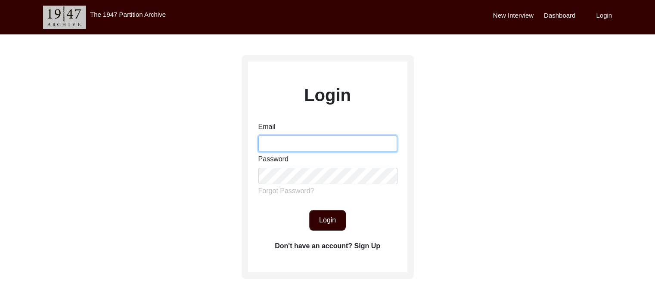
click at [295, 143] on input "Email" at bounding box center [328, 144] width 139 height 16
type input "[EMAIL_ADDRESS][DOMAIN_NAME]"
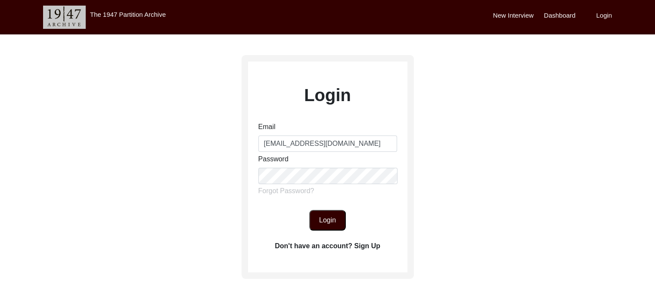
click at [327, 221] on button "Login" at bounding box center [327, 220] width 37 height 21
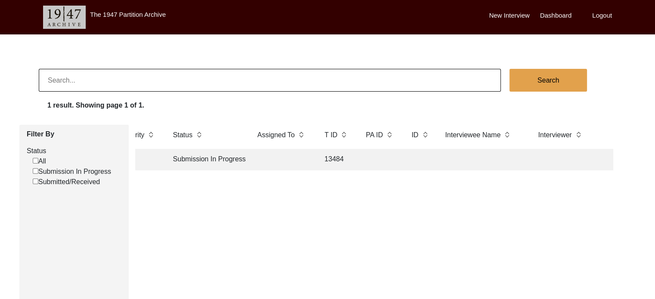
click at [496, 12] on label "New Interview" at bounding box center [509, 16] width 41 height 10
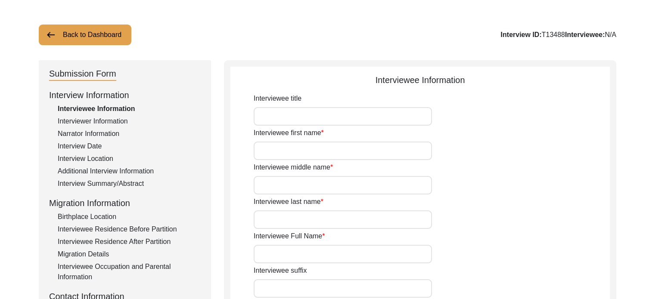
scroll to position [41, 0]
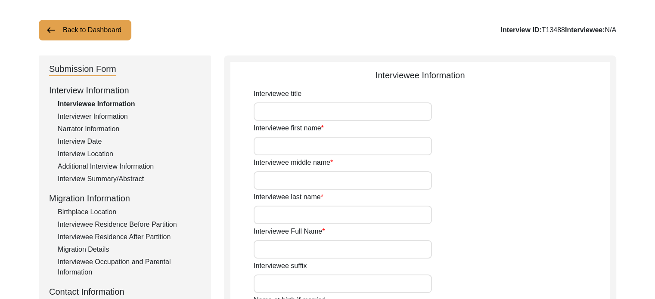
click at [95, 175] on div "Interview Summary/Abstract" at bounding box center [129, 179] width 143 height 10
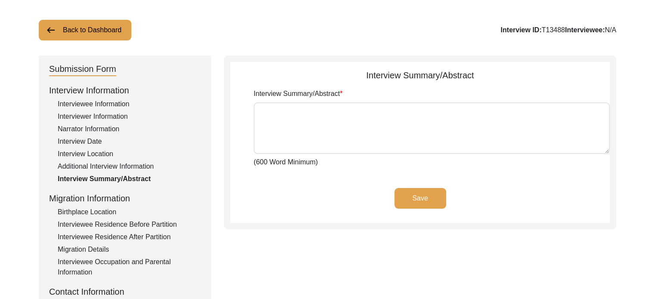
click at [281, 123] on textarea "Interview Summary/Abstract" at bounding box center [432, 129] width 356 height 52
type textarea "k"
click at [112, 103] on div "Interviewee Information" at bounding box center [129, 104] width 143 height 10
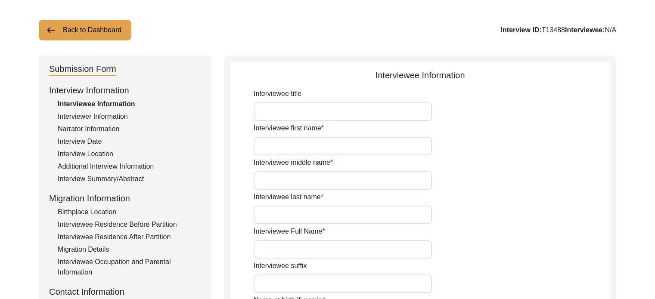
click at [288, 113] on input "Interviewee title" at bounding box center [343, 112] width 178 height 19
click at [300, 150] on input "Interviewee first name" at bounding box center [343, 146] width 178 height 19
type input "[PERSON_NAME]"
click at [301, 181] on input "Interviewee middle name" at bounding box center [343, 180] width 178 height 19
type input "[PERSON_NAME]"
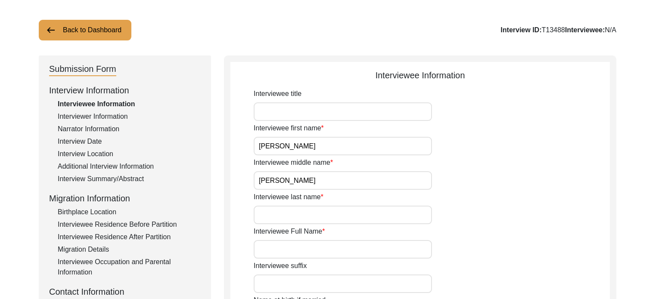
click at [281, 223] on input "Interviewee last name" at bounding box center [343, 215] width 178 height 19
type input "[PERSON_NAME]"
click at [343, 253] on input "Interviewee Full Name" at bounding box center [343, 249] width 178 height 19
type input "I"
type input "[PERSON_NAME] [PERSON_NAME]"
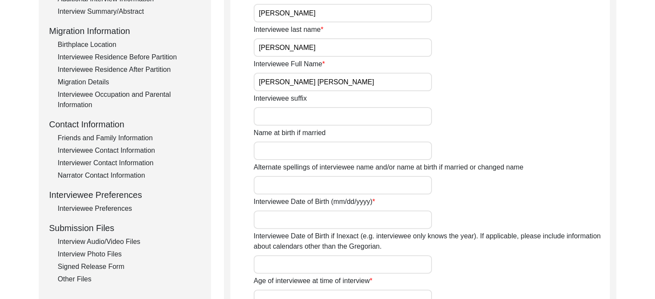
scroll to position [210, 0]
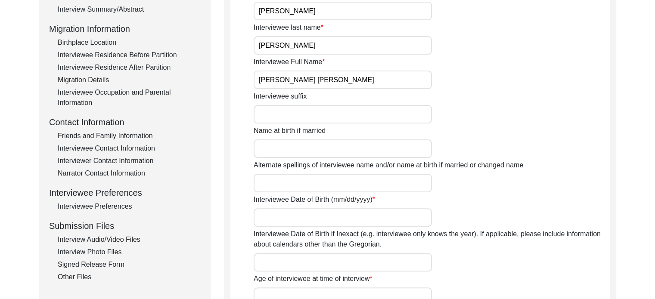
click at [421, 215] on input "Interviewee Date of Birth (mm/dd/yyyy)" at bounding box center [343, 218] width 178 height 19
type input "2"
click at [358, 202] on label "Interviewee Date of Birth (mm/dd/yyyy)" at bounding box center [315, 200] width 122 height 10
click at [358, 209] on input "10" at bounding box center [343, 218] width 178 height 19
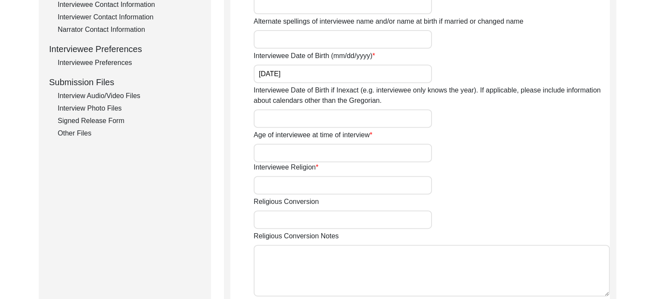
scroll to position [360, 0]
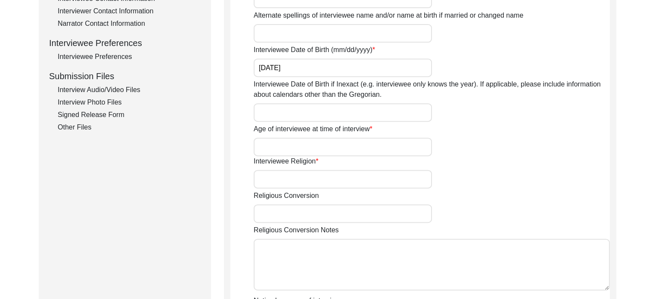
type input "[DATE]"
click at [360, 144] on input "Age of interviewee at time of interview" at bounding box center [343, 147] width 178 height 19
type input "82"
click at [346, 175] on input "Interviewee Religion" at bounding box center [343, 179] width 178 height 19
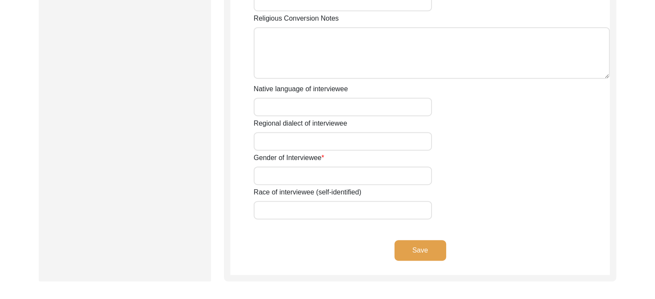
scroll to position [576, 0]
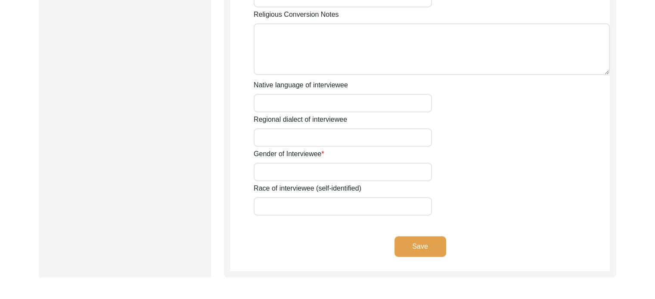
type input "[DEMOGRAPHIC_DATA]"
click at [326, 167] on input "Gender of Interviewee" at bounding box center [343, 172] width 178 height 19
type input "[DEMOGRAPHIC_DATA]"
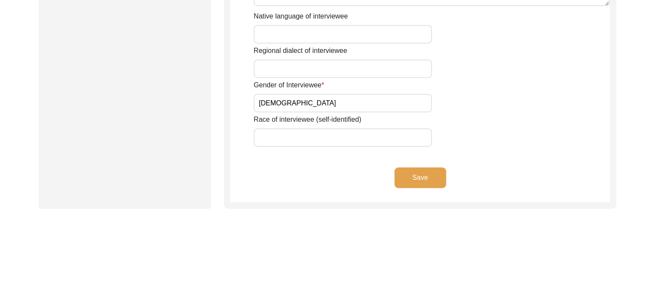
scroll to position [646, 0]
click at [433, 175] on button "Save" at bounding box center [421, 176] width 52 height 21
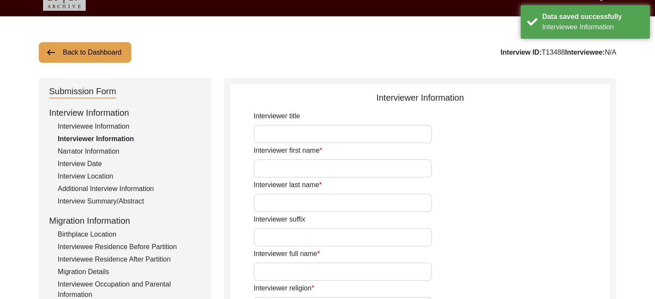
scroll to position [16, 0]
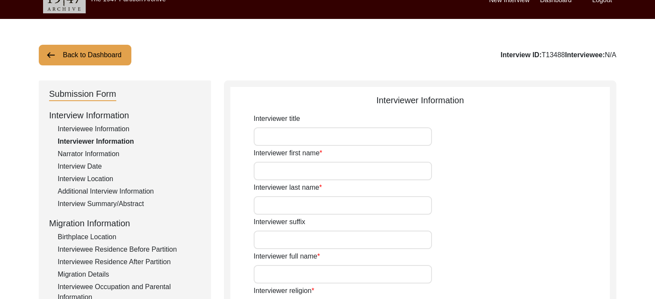
click at [356, 171] on input "Interviewer first name" at bounding box center [343, 171] width 178 height 19
type input "Anushka"
click at [265, 203] on input "Interviewer last name" at bounding box center [343, 205] width 178 height 19
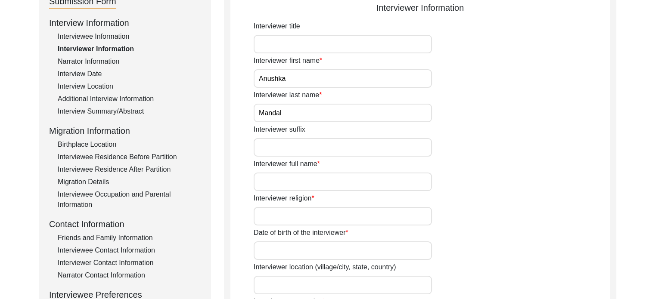
scroll to position [109, 0]
type input "Mandal"
click at [394, 183] on input "Interviewer full name" at bounding box center [343, 181] width 178 height 19
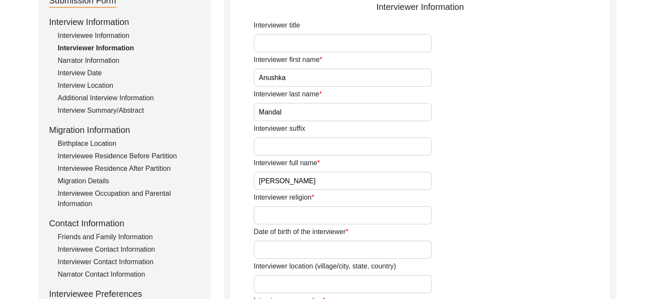
type input "[PERSON_NAME]"
click at [362, 213] on input "Interviewer religion" at bounding box center [343, 215] width 178 height 19
type input "[DEMOGRAPHIC_DATA]"
click at [352, 246] on input "Date of birth of the interviewer" at bounding box center [343, 250] width 178 height 19
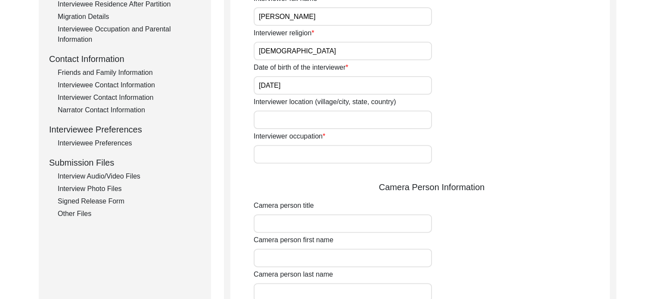
scroll to position [277, 0]
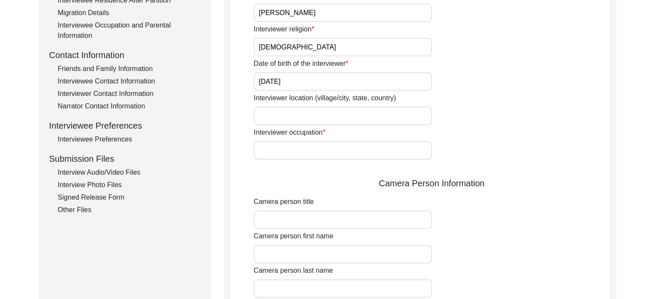
type input "[DATE]"
click at [372, 149] on input "Interviewer occupation" at bounding box center [343, 150] width 178 height 19
type input "Student"
click at [371, 108] on input "Interviewer location (village/city, state, country)" at bounding box center [343, 116] width 178 height 19
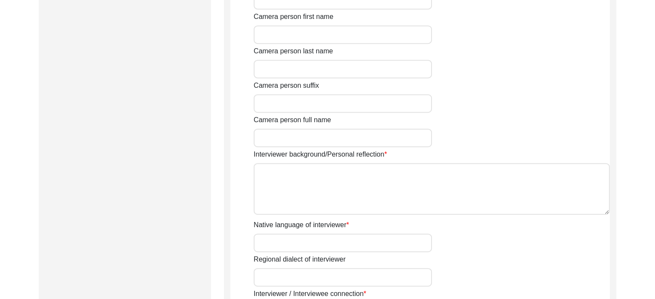
scroll to position [501, 0]
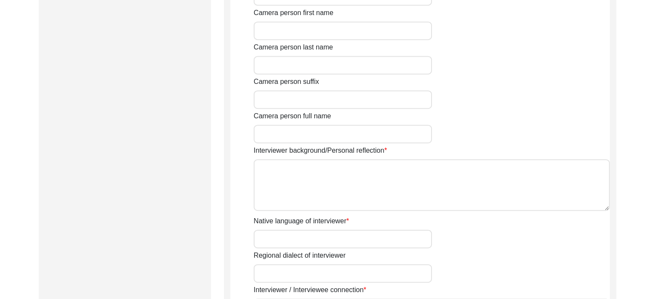
type input "[GEOGRAPHIC_DATA]"
click at [546, 182] on textarea "Interviewer background/Personal reflection" at bounding box center [432, 185] width 356 height 52
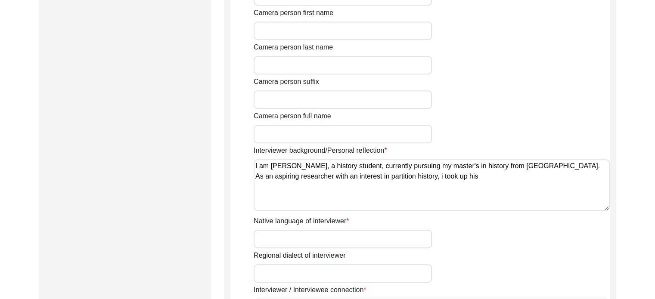
click at [424, 174] on textarea "I am [PERSON_NAME], a history student, currently pursuing my master's in histor…" at bounding box center [432, 185] width 356 height 52
click at [464, 175] on textarea "I am [PERSON_NAME], a history student, currently pursuing my master's in histor…" at bounding box center [432, 185] width 356 height 52
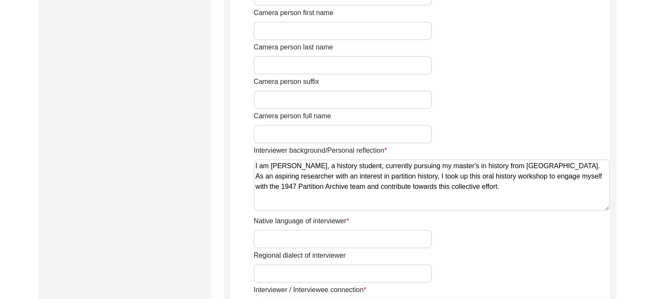
type textarea "I am [PERSON_NAME], a history student, currently pursuing my master's in histor…"
click at [272, 244] on input "Native language of interviewer" at bounding box center [343, 239] width 178 height 19
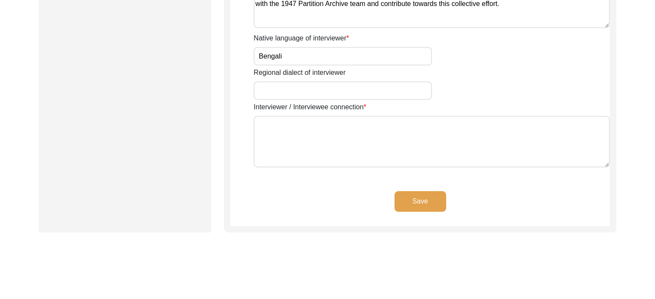
scroll to position [686, 0]
type input "Bengali"
click at [512, 132] on textarea "Interviewer / Interviewee connection" at bounding box center [432, 140] width 356 height 52
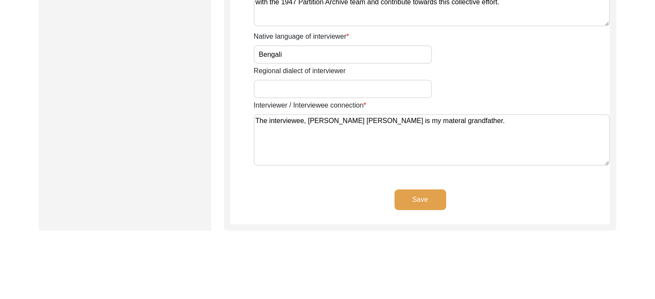
click at [397, 119] on textarea "The interviewee, [PERSON_NAME] [PERSON_NAME] is my materal grandfather." at bounding box center [432, 140] width 356 height 52
click at [404, 121] on textarea "The interviewee, [PERSON_NAME] [PERSON_NAME] is my materal grandfather." at bounding box center [432, 140] width 356 height 52
click at [449, 121] on textarea "The interviewee, [PERSON_NAME] [PERSON_NAME] is my maternal grandfather." at bounding box center [432, 140] width 356 height 52
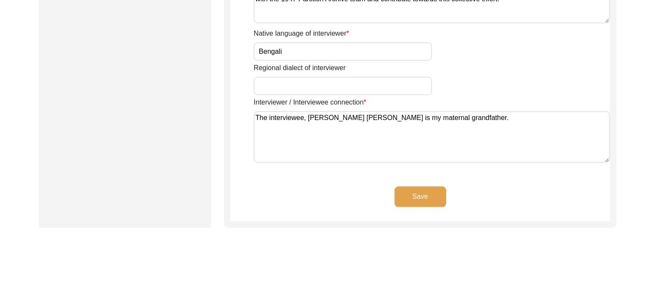
scroll to position [690, 0]
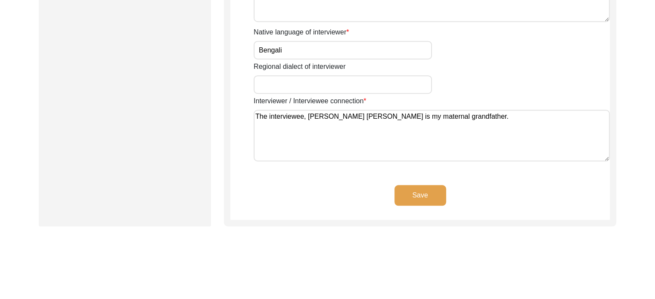
type textarea "The interviewee, [PERSON_NAME] [PERSON_NAME] is my maternal grandfather."
click at [437, 193] on button "Save" at bounding box center [421, 195] width 52 height 21
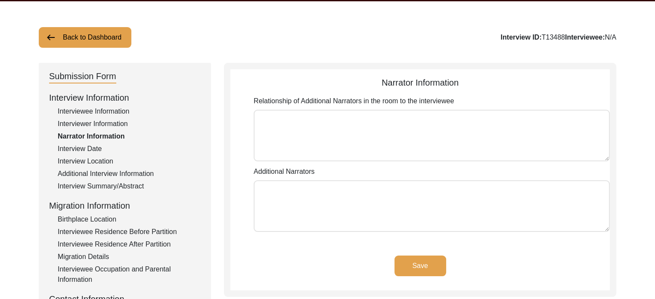
scroll to position [45, 0]
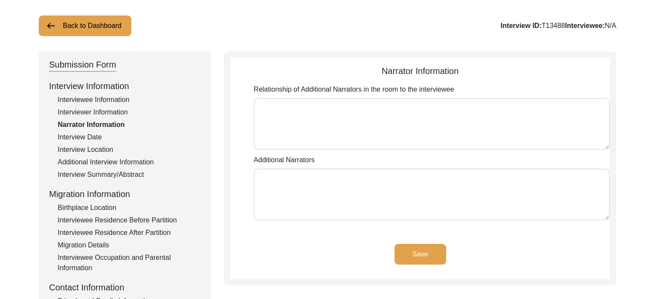
click at [416, 256] on button "Save" at bounding box center [421, 254] width 52 height 21
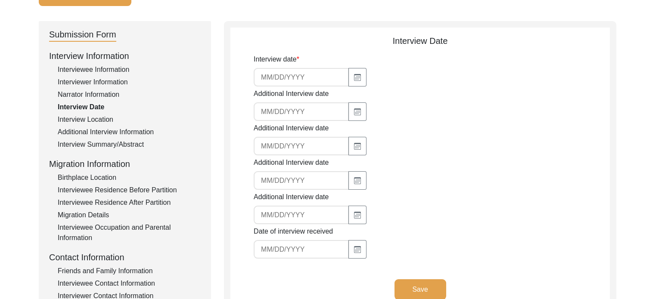
scroll to position [94, 0]
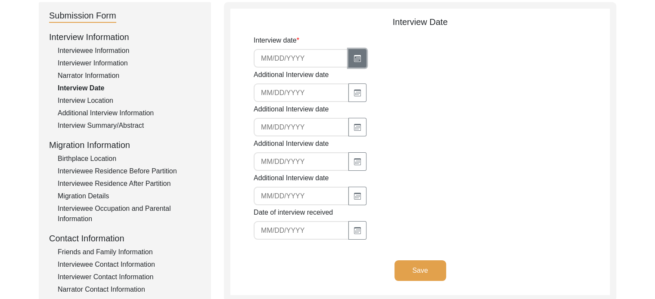
click at [354, 58] on icon "button" at bounding box center [357, 58] width 7 height 7
select select "8"
select select "2025"
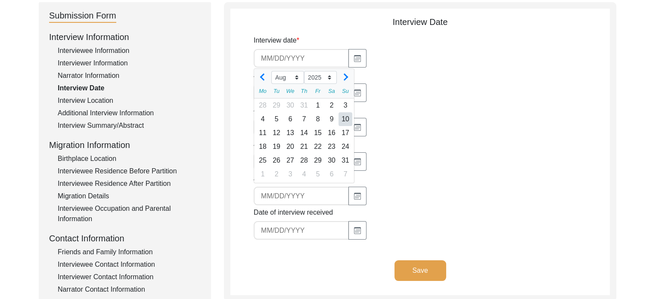
click at [346, 117] on div "10" at bounding box center [346, 119] width 14 height 14
type input "[DATE]"
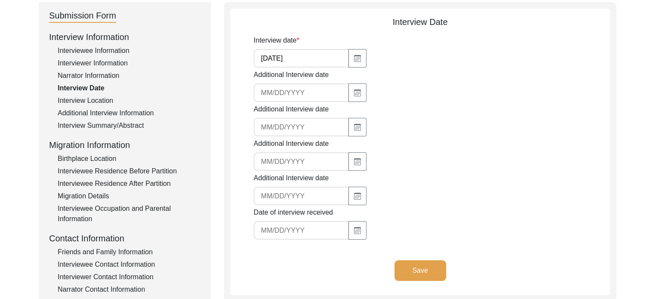
click at [418, 273] on button "Save" at bounding box center [421, 271] width 52 height 21
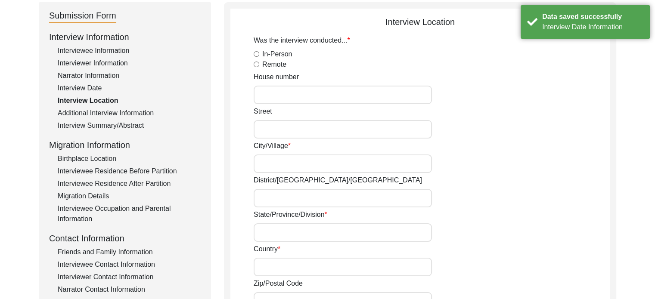
click at [257, 55] on input "In-Person" at bounding box center [257, 54] width 6 height 6
radio input "true"
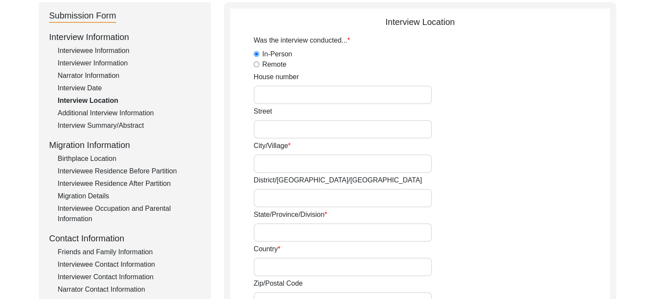
click at [280, 159] on input "City/Village" at bounding box center [343, 164] width 178 height 19
type input "[GEOGRAPHIC_DATA]"
click at [309, 262] on input "Country" at bounding box center [343, 267] width 178 height 19
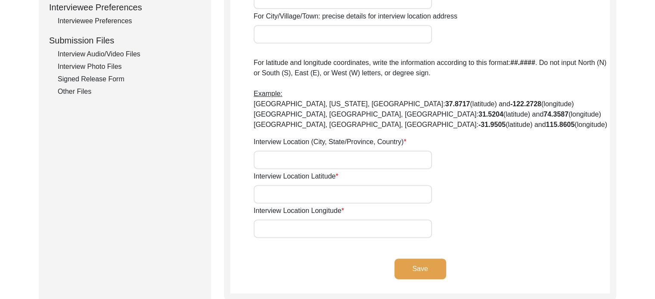
scroll to position [394, 0]
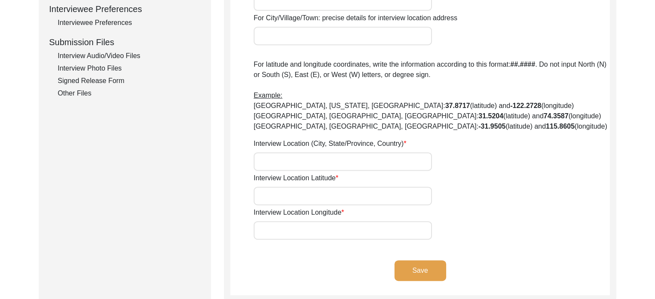
type input "[GEOGRAPHIC_DATA]"
click at [408, 163] on input "Interview Location (City, State/Province, Country)" at bounding box center [343, 162] width 178 height 19
type input "[GEOGRAPHIC_DATA], [GEOGRAPHIC_DATA]"
click at [381, 196] on input "Interview Location Latitude" at bounding box center [343, 196] width 178 height 19
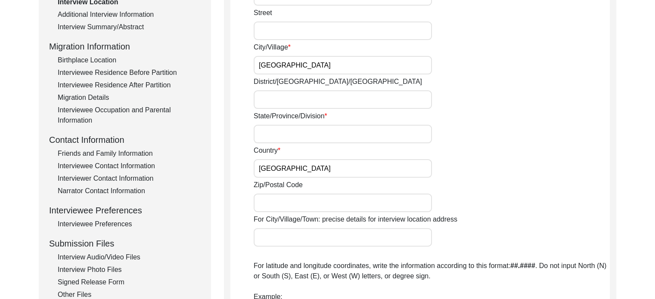
scroll to position [198, 0]
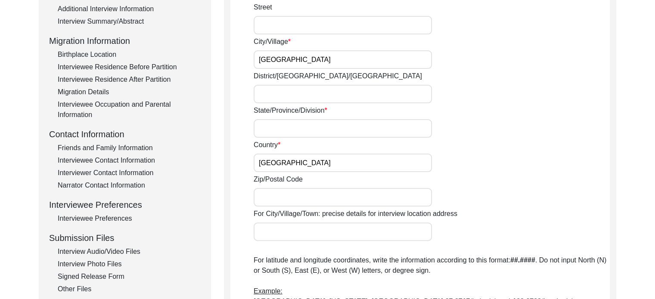
click at [361, 129] on input "State/Province/Division" at bounding box center [343, 128] width 178 height 19
type input "[GEOGRAPHIC_DATA]"
click at [505, 132] on div "State/Province/Division [GEOGRAPHIC_DATA]" at bounding box center [432, 122] width 356 height 32
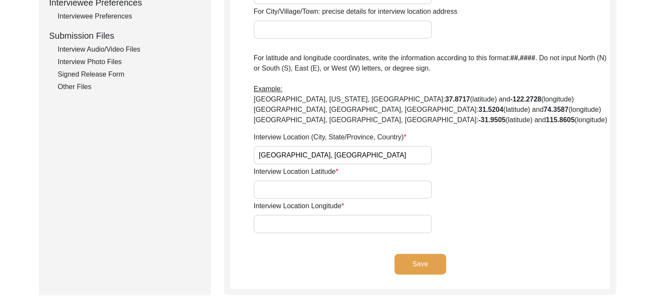
scroll to position [402, 0]
click at [136, 45] on div "Interview Audio/Video Files" at bounding box center [129, 49] width 143 height 10
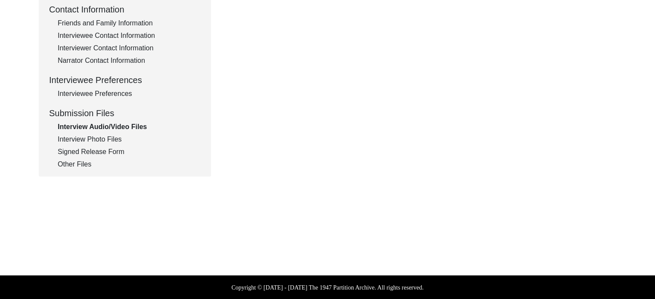
drag, startPoint x: 661, startPoint y: 51, endPoint x: 502, endPoint y: 138, distance: 181.3
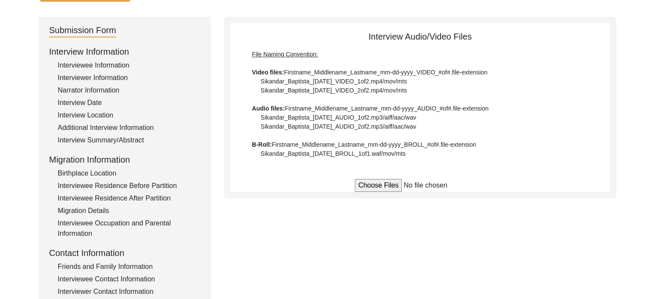
scroll to position [71, 0]
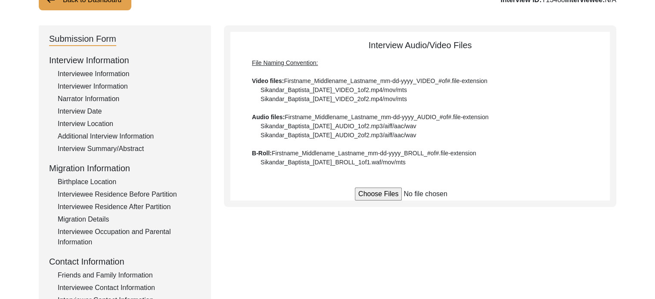
click at [386, 193] on input "file" at bounding box center [420, 194] width 131 height 13
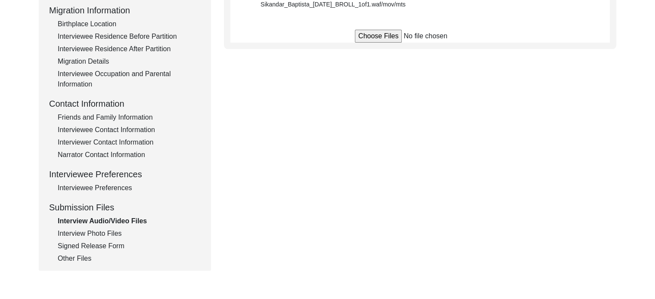
scroll to position [247, 0]
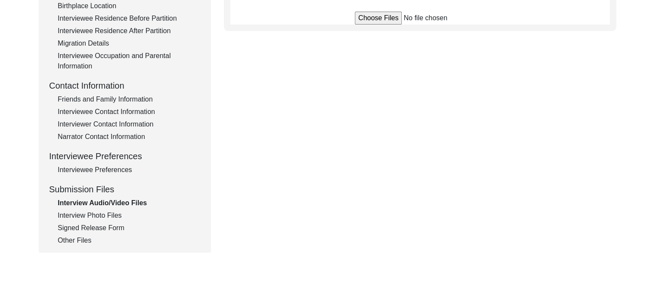
click at [83, 215] on div "Interview Photo Files" at bounding box center [129, 216] width 143 height 10
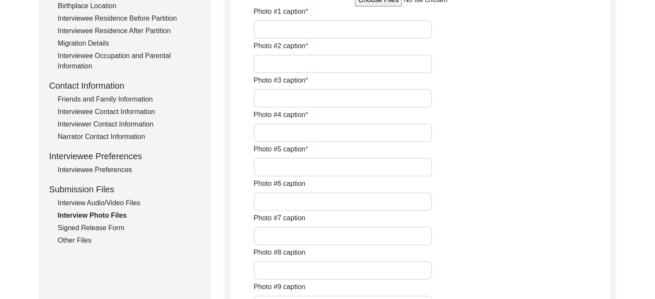
click at [422, 127] on input "Photo #4 caption" at bounding box center [343, 133] width 178 height 19
click at [629, 89] on div "Back to Dashboard Interview ID: T13488 Interviewee: N/A Submission Form Intervi…" at bounding box center [327, 236] width 655 height 897
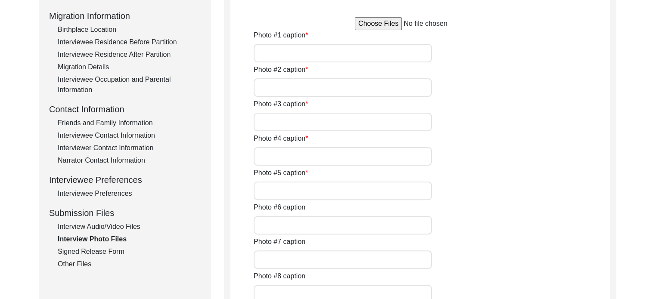
scroll to position [224, 0]
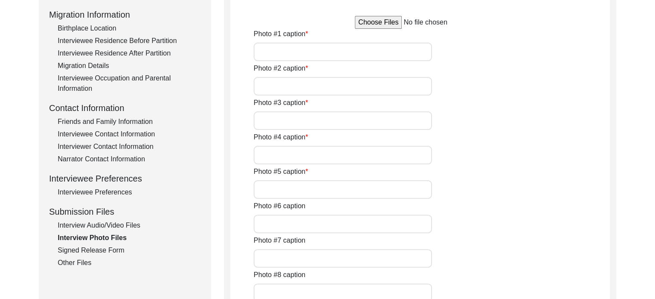
click at [83, 251] on div "Signed Release Form" at bounding box center [129, 251] width 143 height 10
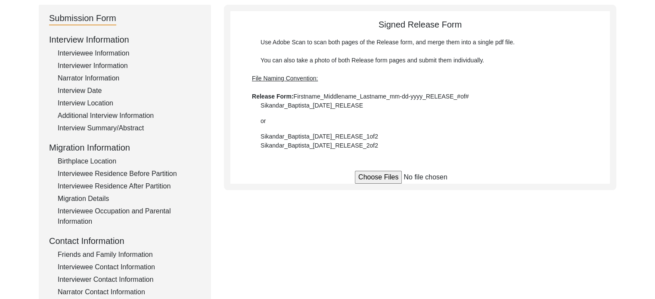
scroll to position [91, 0]
click at [84, 105] on div "Interview Location" at bounding box center [129, 104] width 143 height 10
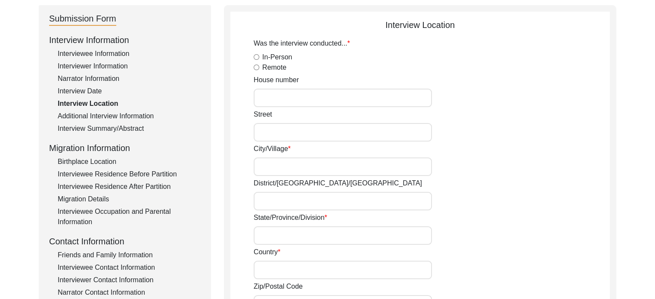
click at [78, 86] on div "Interview Date" at bounding box center [129, 91] width 143 height 10
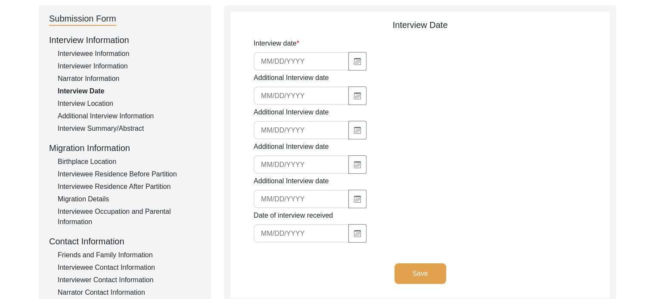
click at [82, 75] on div "Narrator Information" at bounding box center [129, 79] width 143 height 10
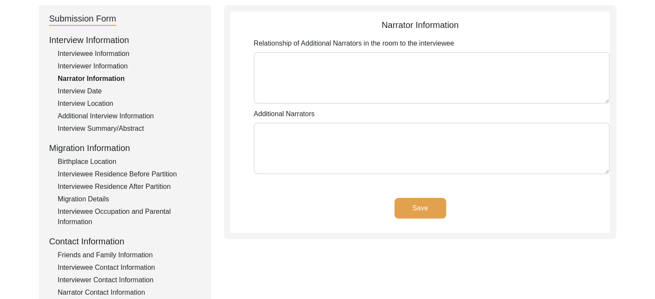
click at [88, 66] on div "Interviewer Information" at bounding box center [129, 66] width 143 height 10
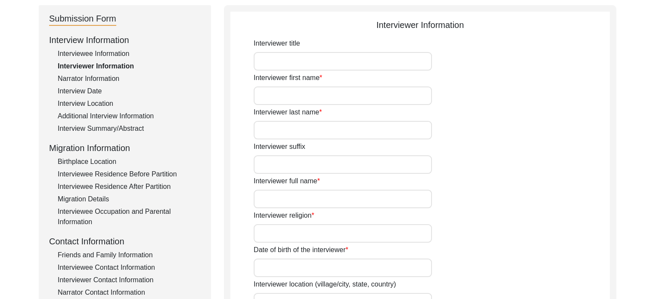
type input "Anushka"
type input "Mandal"
type input "[PERSON_NAME]"
type input "[DEMOGRAPHIC_DATA]"
type input "[DATE]"
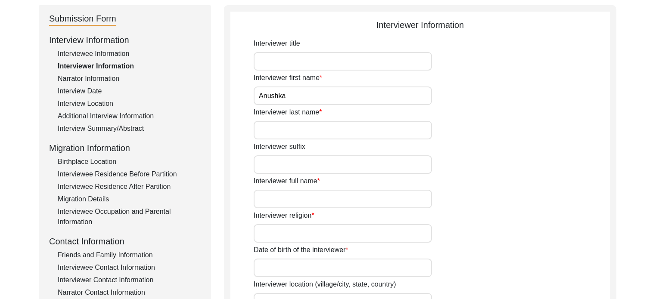
type input "[GEOGRAPHIC_DATA]"
type input "Student"
type textarea "I am [PERSON_NAME], a history student, currently pursuing my master's in histor…"
type input "Bengali"
type textarea "The interviewee, [PERSON_NAME] [PERSON_NAME] is my maternal grandfather."
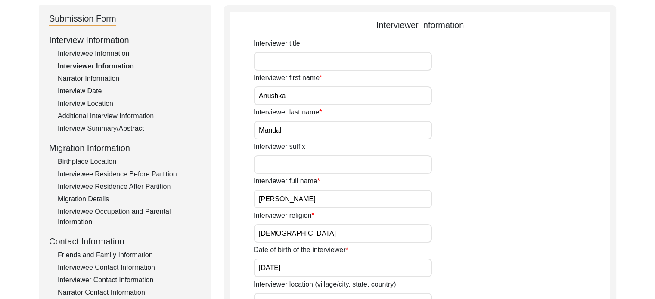
click at [93, 50] on div "Interviewee Information" at bounding box center [129, 54] width 143 height 10
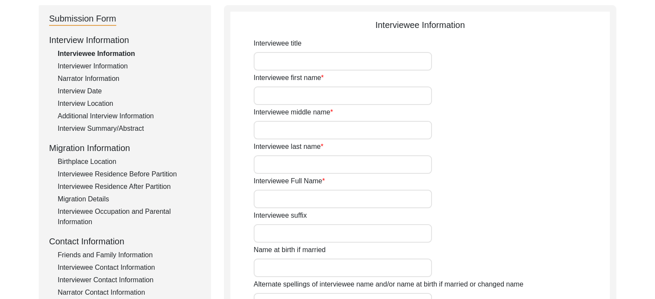
type input "[PERSON_NAME]"
type input "[PERSON_NAME] [PERSON_NAME]"
type input "[DATE]"
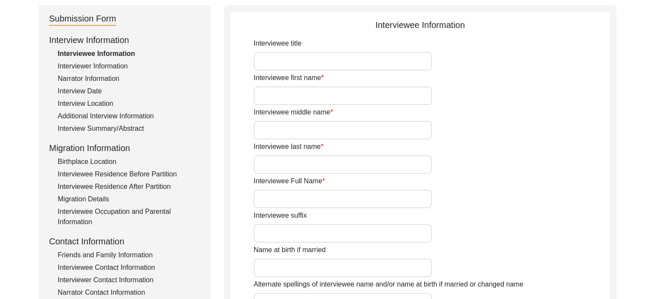
type input "82"
type input "[DEMOGRAPHIC_DATA]"
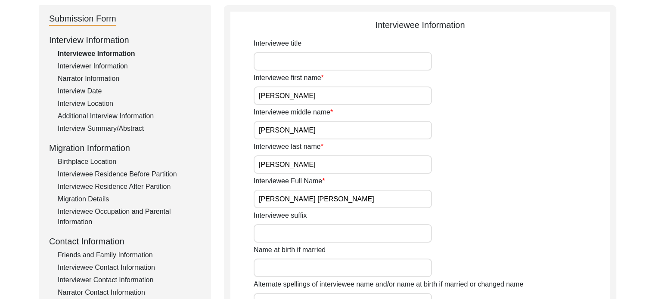
click at [83, 91] on div "Interview Date" at bounding box center [129, 91] width 143 height 10
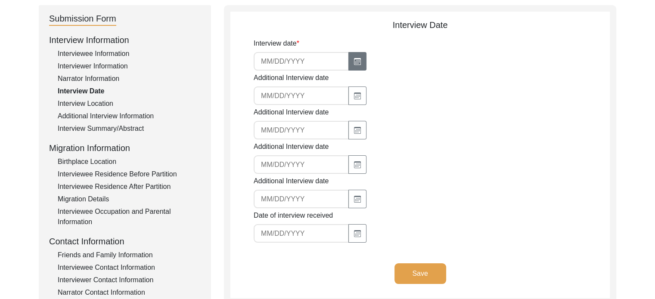
type input "[DATE]"
click at [427, 270] on button "Save" at bounding box center [421, 274] width 52 height 21
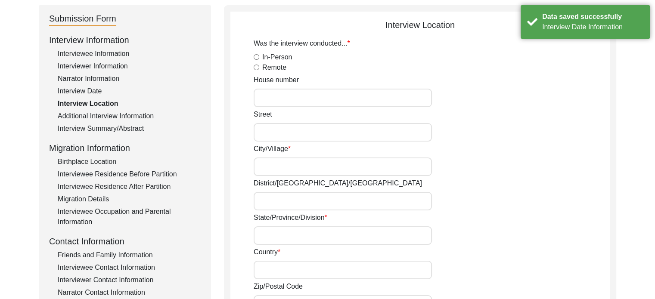
click at [255, 55] on input "In-Person" at bounding box center [257, 57] width 6 height 6
radio input "true"
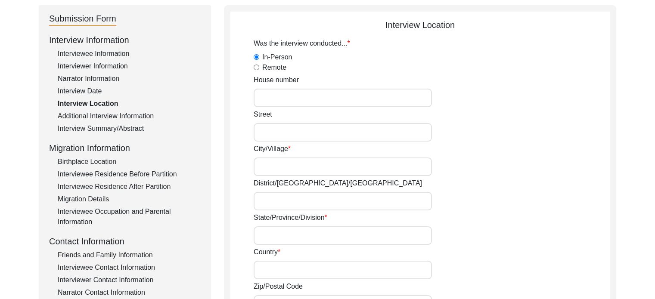
click at [288, 158] on input "City/Village" at bounding box center [343, 167] width 178 height 19
type input "[GEOGRAPHIC_DATA]"
click at [298, 239] on input "State/Province/Division" at bounding box center [343, 236] width 178 height 19
type input "[GEOGRAPHIC_DATA]"
click at [305, 270] on input "Country" at bounding box center [343, 270] width 178 height 19
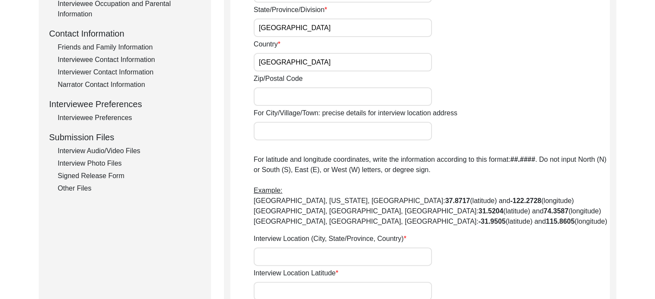
scroll to position [300, 0]
type input "[GEOGRAPHIC_DATA]"
click at [358, 258] on input "Interview Location (City, State/Province, Country)" at bounding box center [343, 256] width 178 height 19
type input "[GEOGRAPHIC_DATA], [GEOGRAPHIC_DATA]"
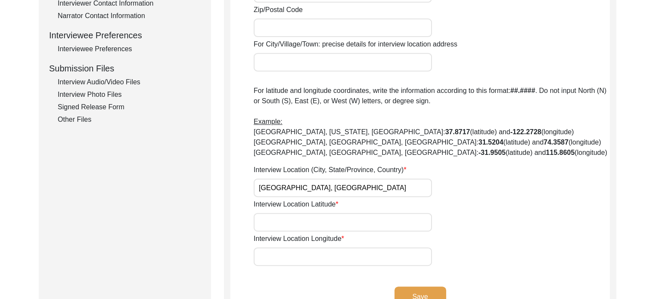
scroll to position [381, 0]
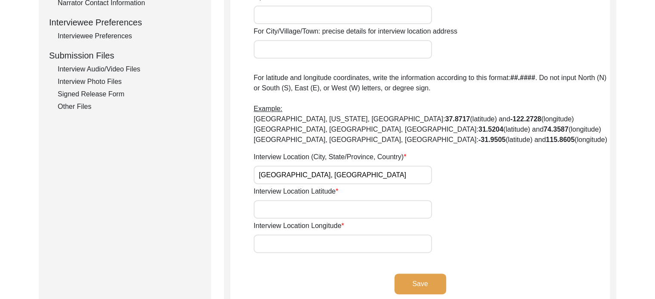
click at [408, 208] on input "Interview Location Latitude" at bounding box center [343, 209] width 178 height 19
type input "22.5744"
click at [280, 247] on input "Interview Location Longitude" at bounding box center [343, 244] width 178 height 19
type input "88.3629"
click at [528, 180] on div "Interview Location (City, State/Province, Country) [GEOGRAPHIC_DATA], [GEOGRAPH…" at bounding box center [432, 168] width 356 height 32
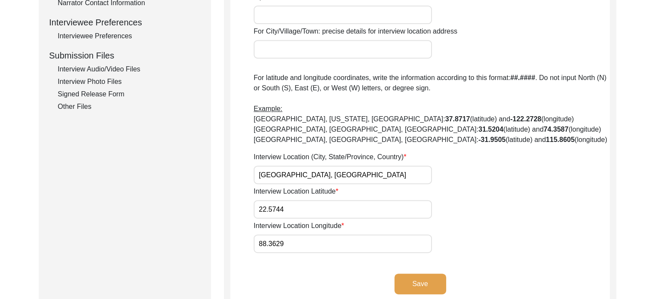
click at [431, 289] on button "Save" at bounding box center [421, 284] width 52 height 21
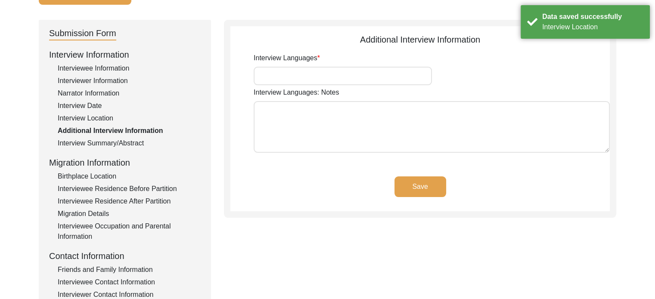
scroll to position [40, 0]
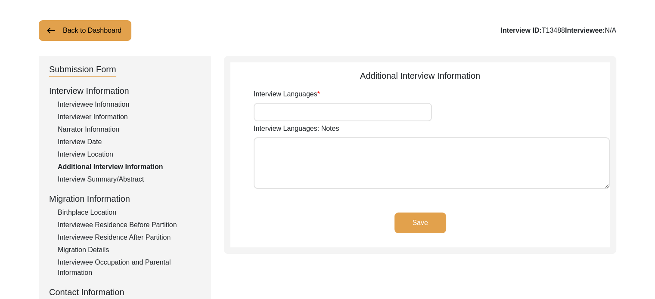
click at [412, 112] on input "Interview Languages" at bounding box center [343, 112] width 178 height 19
type input "Bilingual(But mostly Bengali)"
click at [426, 223] on button "Save" at bounding box center [421, 223] width 52 height 21
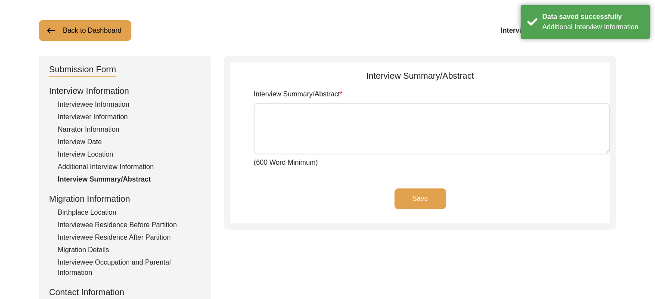
click at [100, 213] on div "Birthplace Location" at bounding box center [129, 213] width 143 height 10
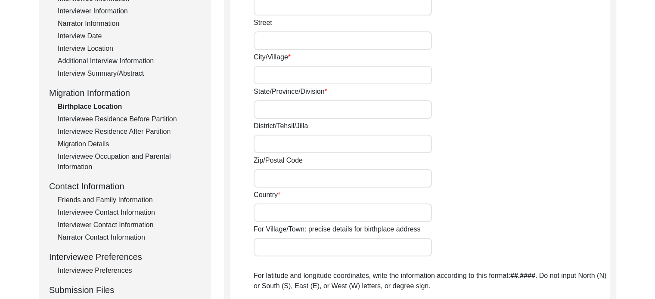
scroll to position [141, 0]
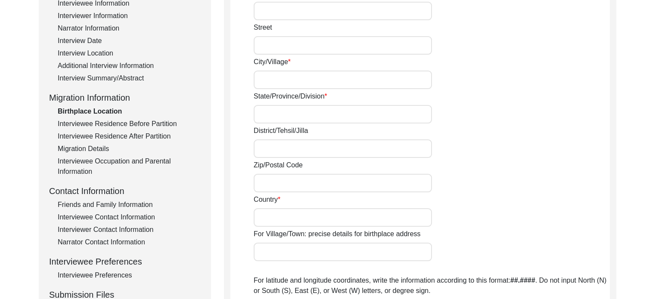
click at [157, 125] on div "Interviewee Residence Before Partition" at bounding box center [129, 124] width 143 height 10
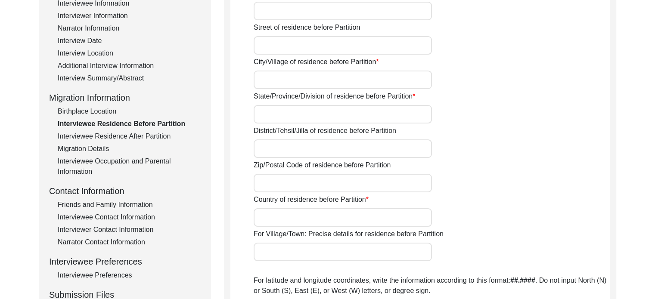
click at [103, 148] on div "Migration Details" at bounding box center [129, 149] width 143 height 10
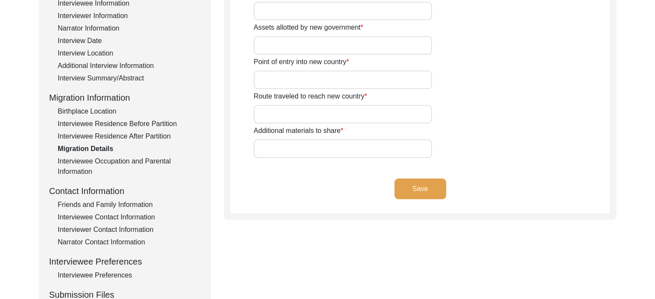
click at [87, 162] on div "Interviewee Occupation and Parental Information" at bounding box center [129, 166] width 143 height 21
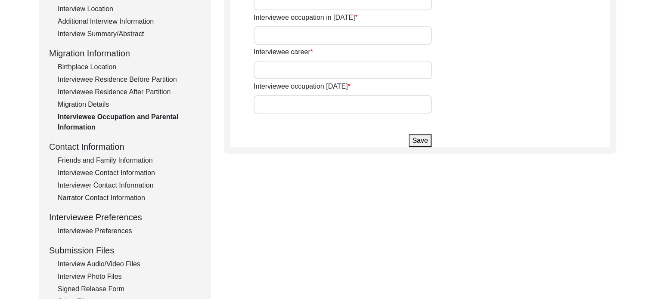
scroll to position [198, 0]
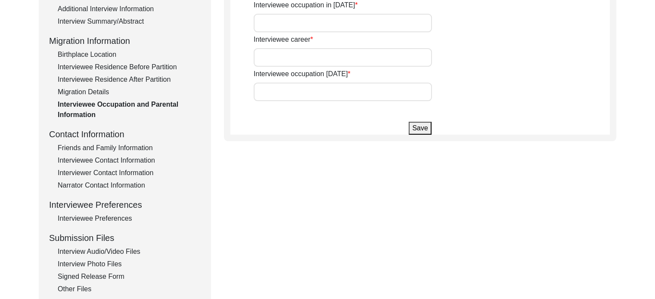
click at [141, 146] on div "Friends and Family Information" at bounding box center [129, 148] width 143 height 10
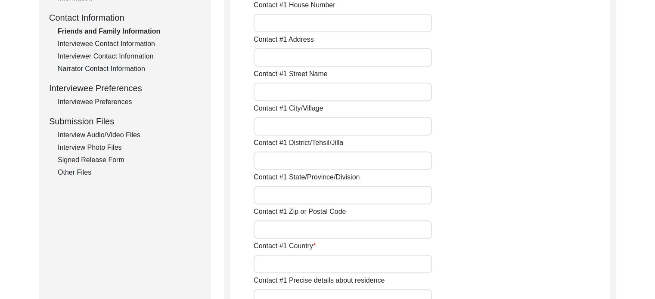
scroll to position [290, 0]
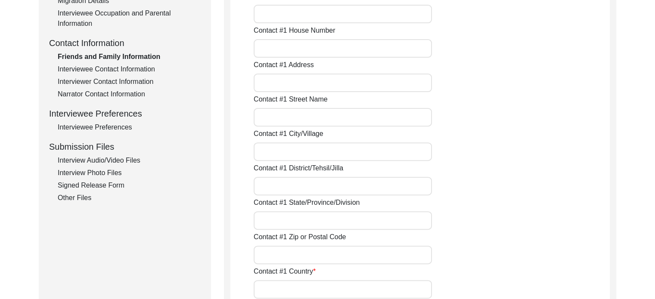
click at [112, 128] on div "Interviewee Preferences" at bounding box center [129, 127] width 143 height 10
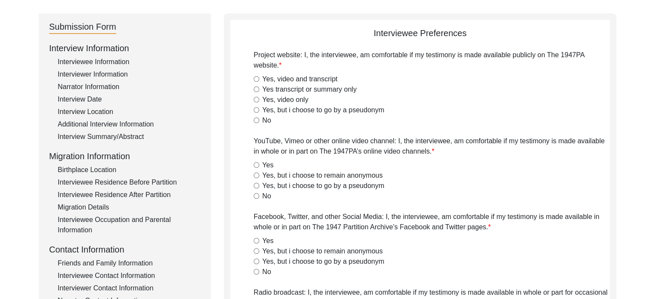
scroll to position [80, 0]
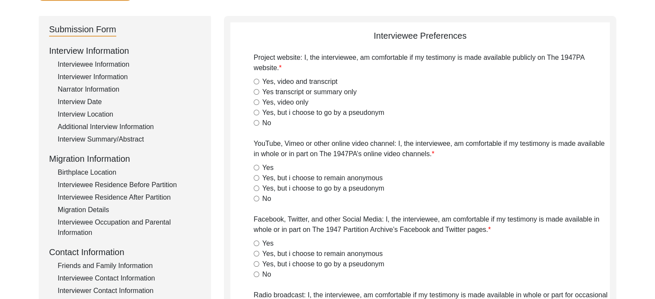
click at [255, 81] on input "Yes, video and transcript" at bounding box center [257, 82] width 6 height 6
radio input "true"
click at [259, 168] on input "Yes" at bounding box center [257, 168] width 6 height 6
radio input "true"
click at [256, 178] on input "Yes, but i choose to remain anonymous" at bounding box center [257, 178] width 6 height 6
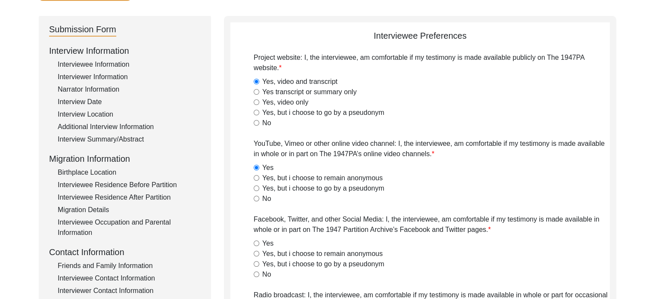
radio input "true"
click at [257, 253] on input "Yes, but i choose to remain anonymous" at bounding box center [257, 254] width 6 height 6
radio input "true"
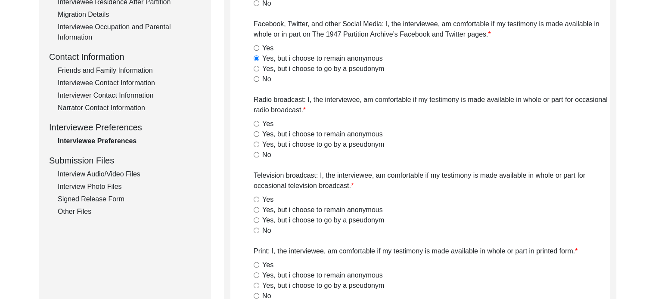
scroll to position [277, 0]
click at [257, 122] on input "Yes" at bounding box center [257, 123] width 6 height 6
radio input "true"
click at [257, 206] on input "Yes, but i choose to remain anonymous" at bounding box center [257, 209] width 6 height 6
radio input "true"
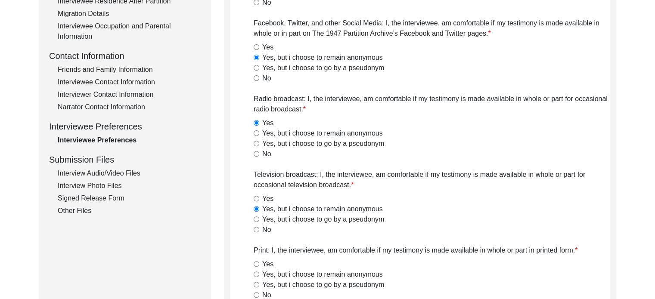
scroll to position [322, 0]
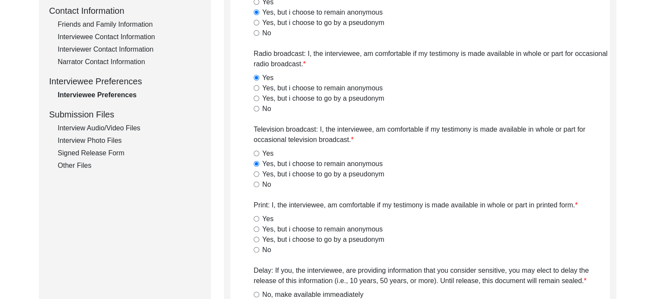
click at [257, 219] on input "Yes" at bounding box center [257, 219] width 6 height 6
radio input "true"
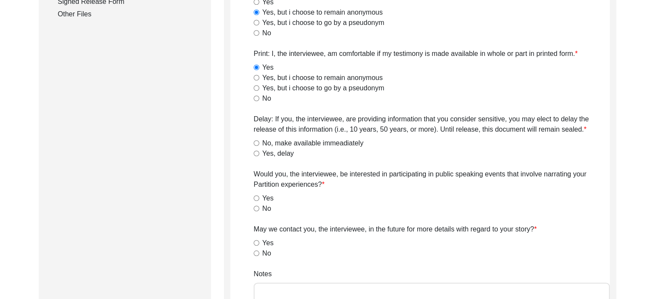
scroll to position [475, 0]
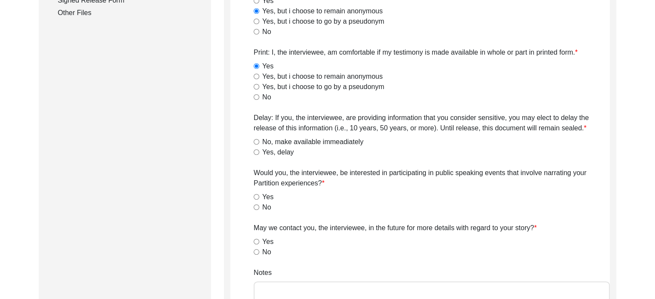
click at [256, 141] on input "No, make available immeadiately" at bounding box center [257, 142] width 6 height 6
radio input "true"
click at [256, 196] on input "Yes" at bounding box center [257, 197] width 6 height 6
radio input "true"
click at [259, 243] on div "Yes" at bounding box center [432, 242] width 356 height 10
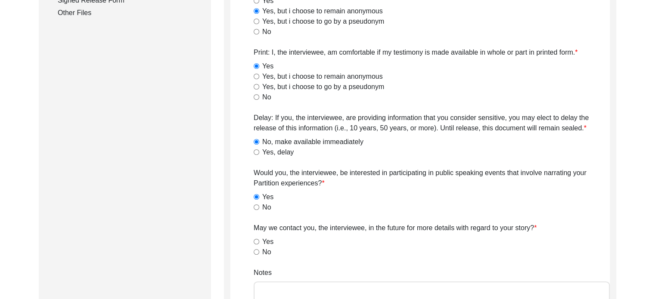
click at [256, 239] on input "Yes" at bounding box center [257, 242] width 6 height 6
radio input "true"
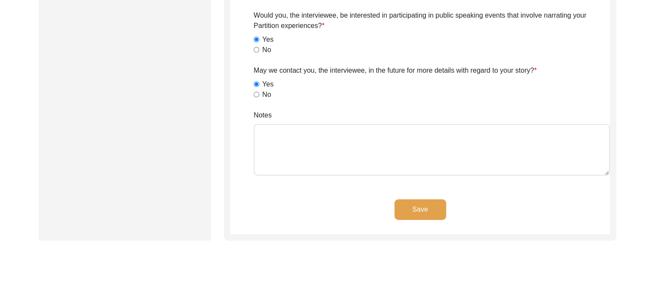
scroll to position [634, 0]
click at [420, 203] on button "Save" at bounding box center [421, 208] width 52 height 21
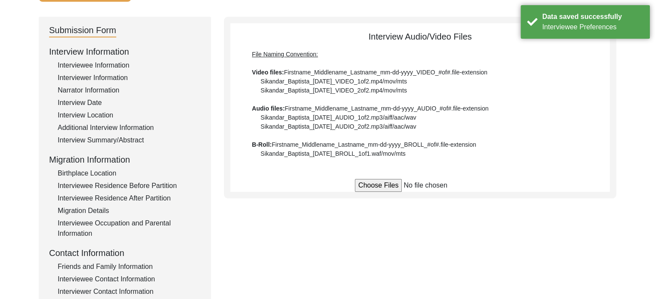
scroll to position [76, 0]
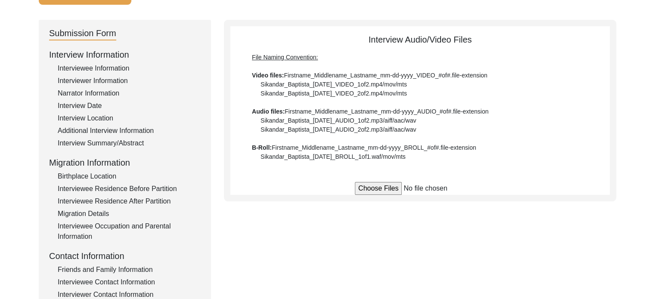
click at [101, 143] on div "Interview Summary/Abstract" at bounding box center [129, 143] width 143 height 10
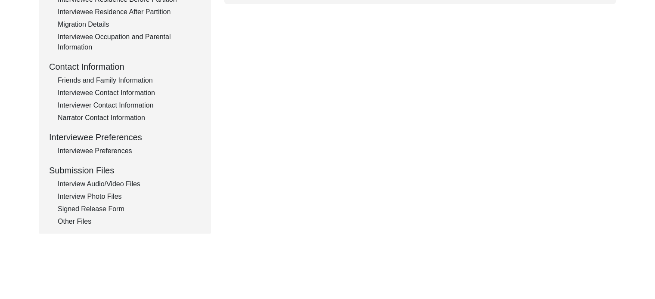
scroll to position [269, 0]
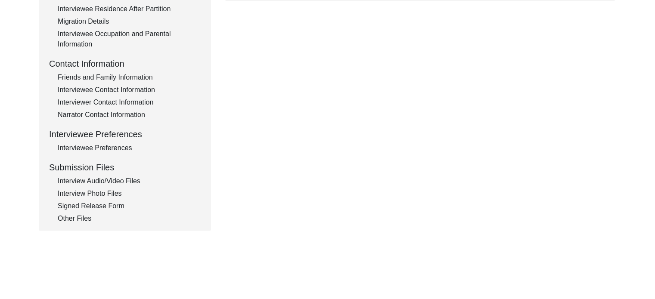
click at [134, 181] on div "Interview Audio/Video Files" at bounding box center [129, 181] width 143 height 10
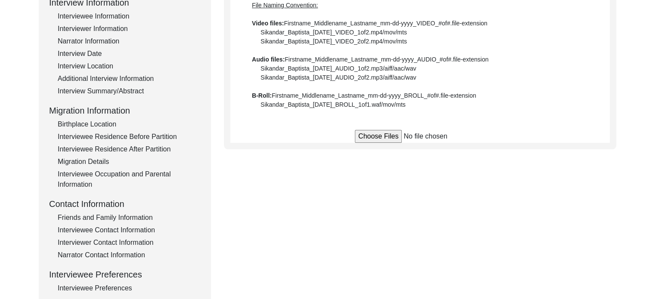
scroll to position [128, 0]
click at [133, 81] on div "Additional Interview Information" at bounding box center [129, 80] width 143 height 10
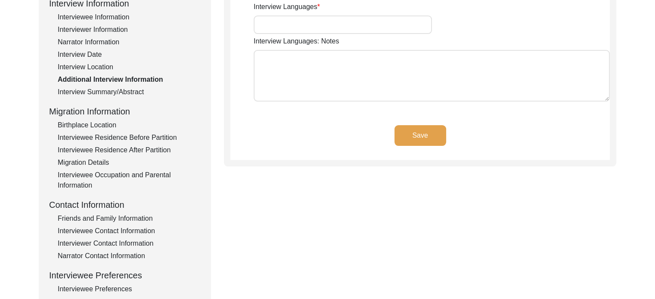
type input "Bilingual(But mostly Bengali)"
click at [69, 89] on div "Interview Summary/Abstract" at bounding box center [129, 92] width 143 height 10
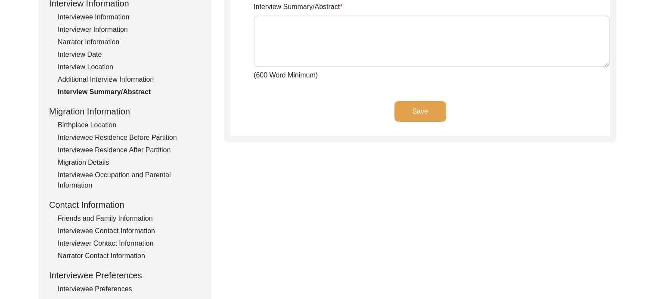
scroll to position [0, 0]
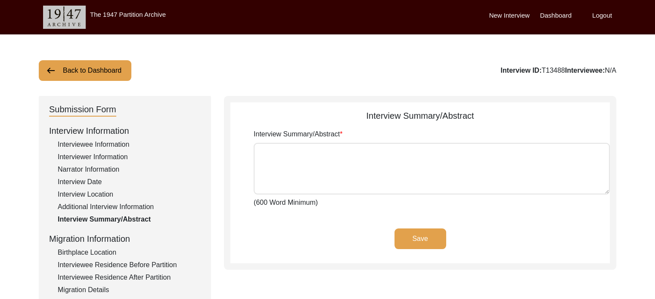
click at [595, 16] on label "Logout" at bounding box center [602, 16] width 20 height 10
